Goal: Obtain resource: Download file/media

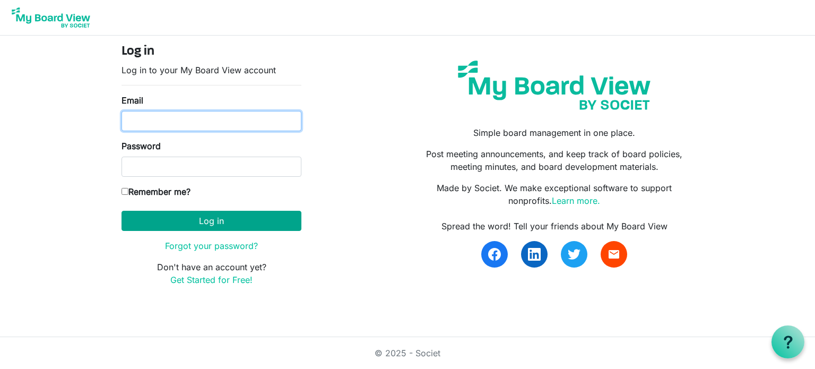
type input "charleneschafer@hotmail.com"
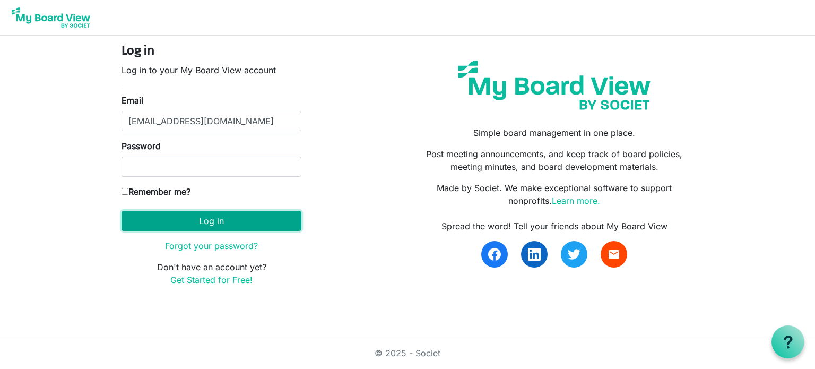
click at [214, 225] on button "Log in" at bounding box center [211, 221] width 180 height 20
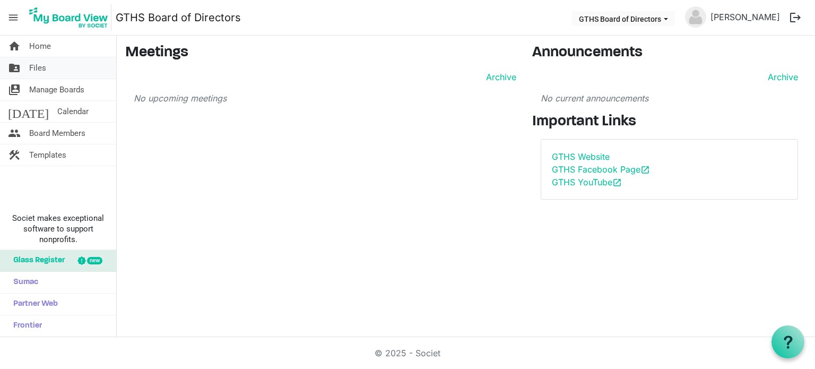
click at [55, 72] on link "folder_shared Files" at bounding box center [58, 67] width 116 height 21
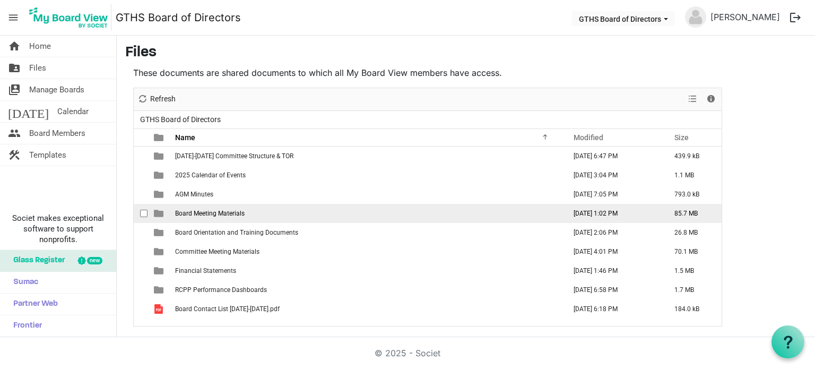
click at [240, 211] on span "Board Meeting Materials" at bounding box center [209, 213] width 69 height 7
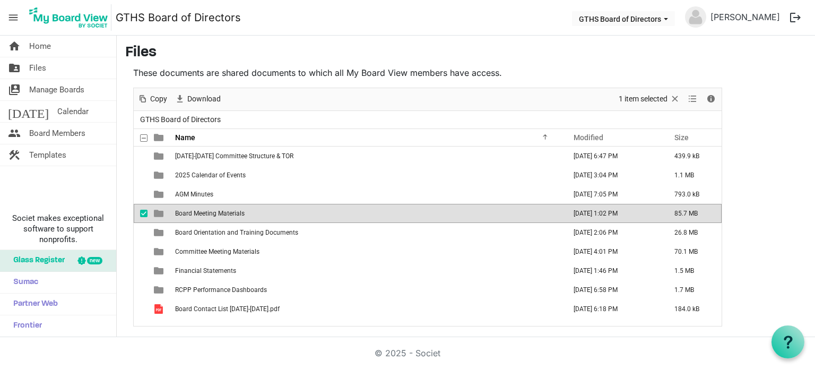
click at [240, 211] on span "Board Meeting Materials" at bounding box center [209, 213] width 69 height 7
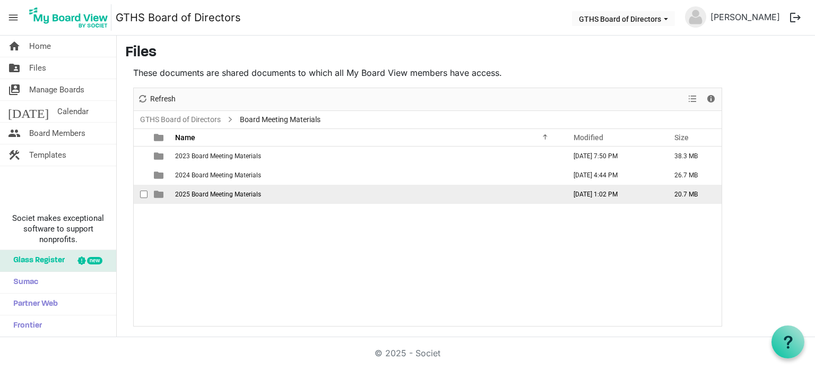
click at [238, 190] on span "2025 Board Meeting Materials" at bounding box center [218, 193] width 86 height 7
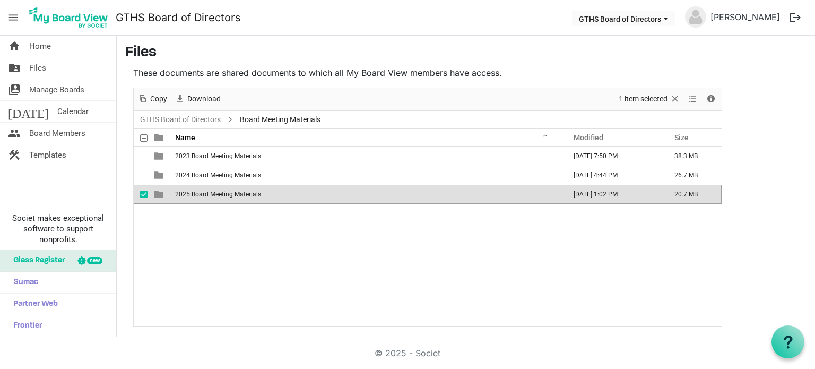
click at [238, 190] on span "2025 Board Meeting Materials" at bounding box center [218, 193] width 86 height 7
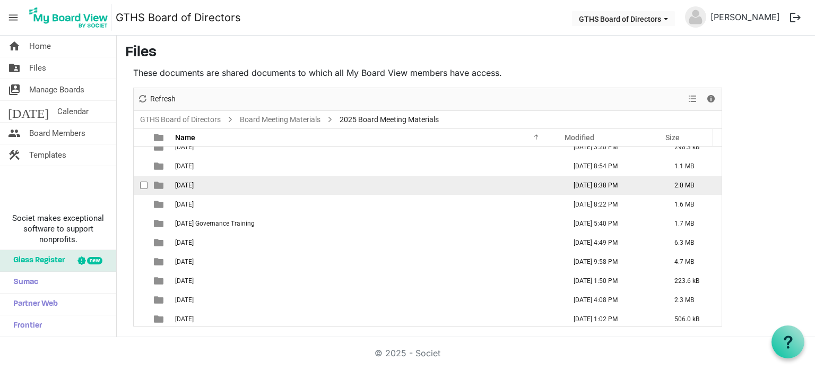
scroll to position [11, 0]
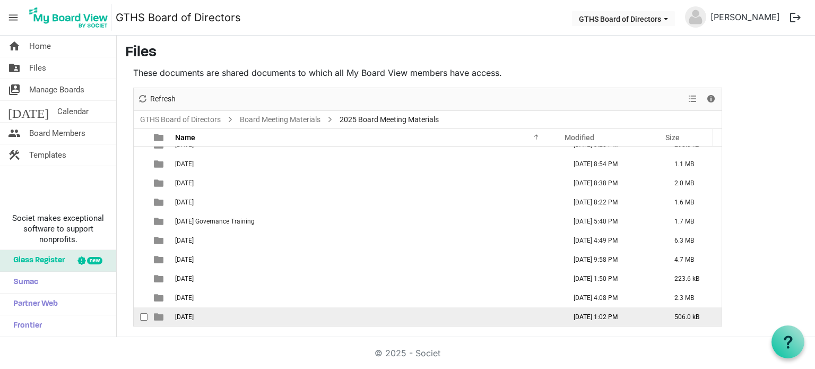
click at [194, 318] on span "08.21.2025" at bounding box center [184, 316] width 19 height 7
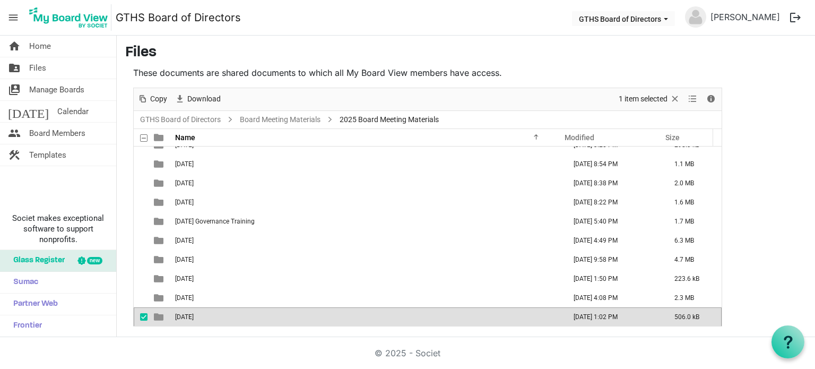
click at [194, 318] on span "08.21.2025" at bounding box center [184, 316] width 19 height 7
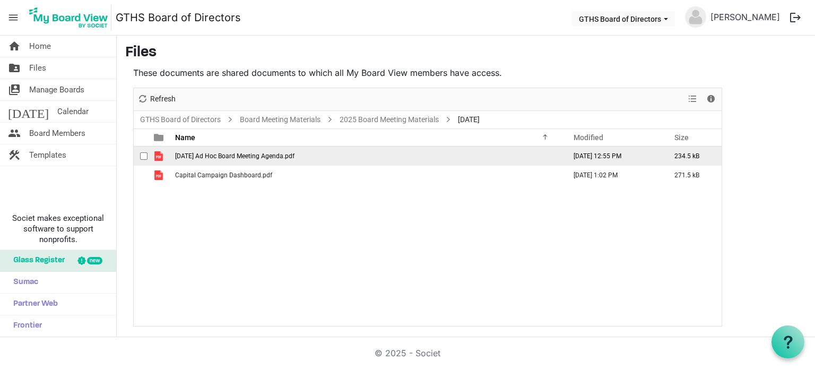
click at [252, 157] on span "2025.08.21 Ad Hoc Board Meeting Agenda.pdf" at bounding box center [234, 155] width 119 height 7
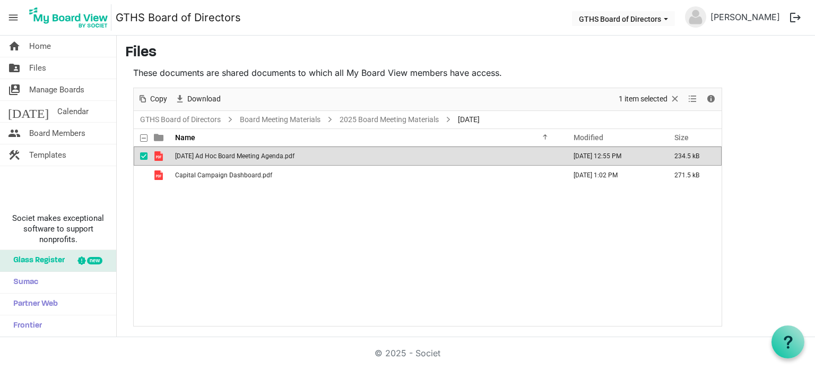
click at [252, 157] on span "2025.08.21 Ad Hoc Board Meeting Agenda.pdf" at bounding box center [234, 155] width 119 height 7
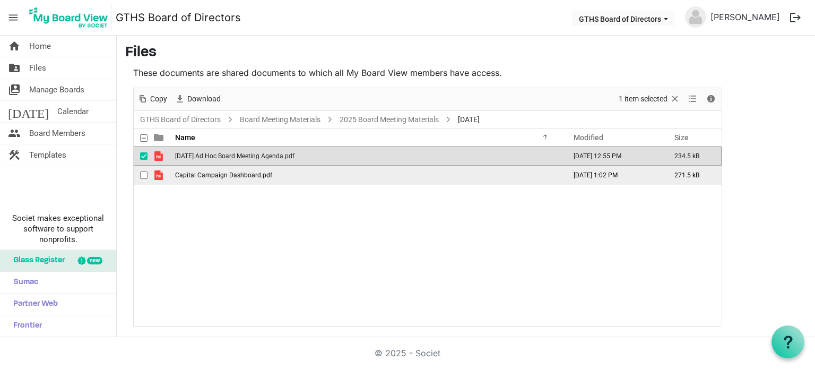
click at [239, 178] on td "Capital Campaign Dashboard.pdf" at bounding box center [367, 175] width 390 height 19
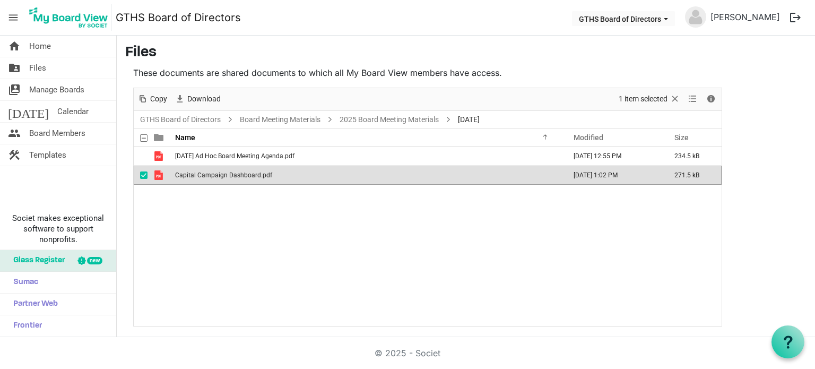
click at [239, 178] on td "Capital Campaign Dashboard.pdf" at bounding box center [367, 175] width 390 height 19
